Goal: Find specific page/section: Find specific page/section

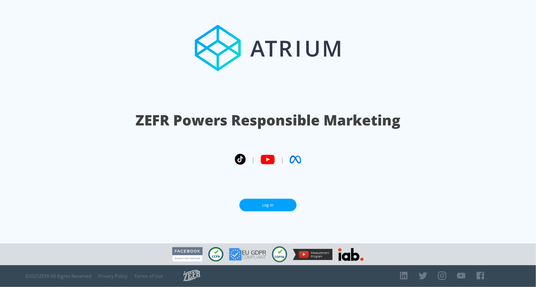
click at [268, 205] on link "Log In" at bounding box center [268, 204] width 57 height 13
